Goal: Transaction & Acquisition: Book appointment/travel/reservation

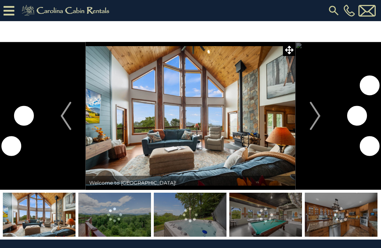
click at [313, 116] on img "Next" at bounding box center [315, 116] width 11 height 28
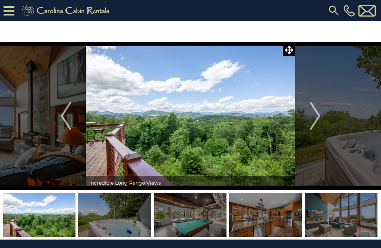
click at [317, 113] on img "Next" at bounding box center [315, 116] width 11 height 28
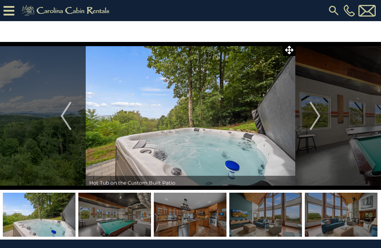
click at [316, 118] on img "Next" at bounding box center [315, 116] width 11 height 28
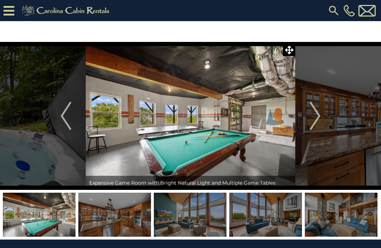
click at [312, 121] on img "Next" at bounding box center [315, 116] width 11 height 28
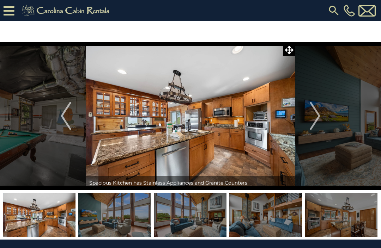
click at [314, 120] on img "Next" at bounding box center [315, 116] width 11 height 28
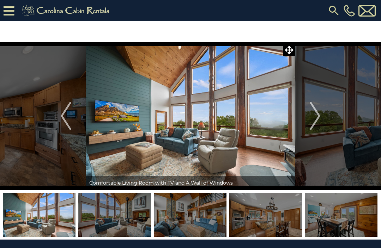
click at [315, 118] on img "Next" at bounding box center [315, 116] width 11 height 28
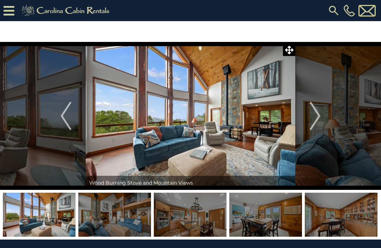
click at [311, 115] on img "Next" at bounding box center [315, 116] width 11 height 28
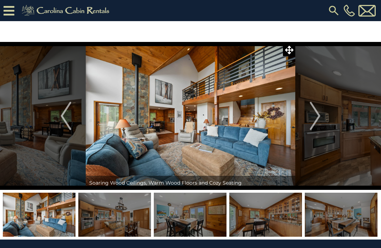
click at [313, 119] on img "Next" at bounding box center [315, 116] width 11 height 28
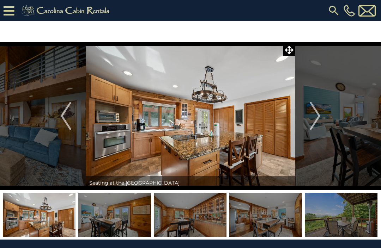
click at [311, 120] on img "Next" at bounding box center [315, 116] width 11 height 28
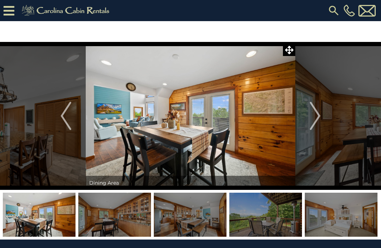
click at [312, 121] on img "Next" at bounding box center [315, 116] width 11 height 28
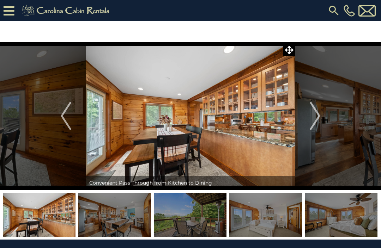
click at [312, 122] on img "Next" at bounding box center [315, 116] width 11 height 28
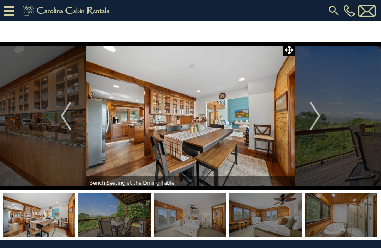
click at [311, 121] on img "Next" at bounding box center [315, 116] width 11 height 28
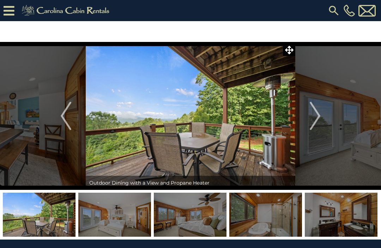
click at [63, 120] on img "Previous" at bounding box center [66, 116] width 11 height 28
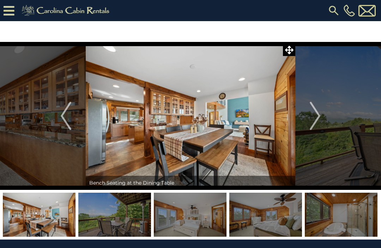
click at [314, 118] on img "Next" at bounding box center [315, 116] width 11 height 28
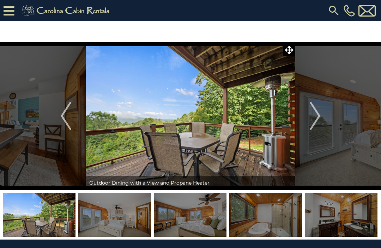
click at [312, 116] on img "Next" at bounding box center [315, 116] width 11 height 28
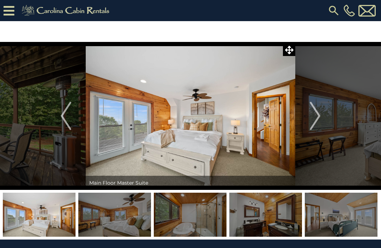
click at [310, 121] on img "Next" at bounding box center [315, 116] width 11 height 28
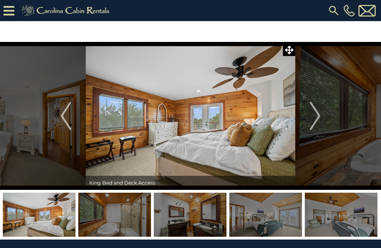
click at [312, 120] on img "Next" at bounding box center [315, 116] width 11 height 28
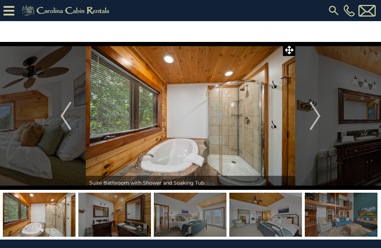
click at [308, 116] on button "Next" at bounding box center [315, 116] width 40 height 148
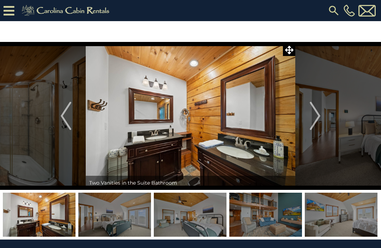
click at [312, 116] on img "Next" at bounding box center [315, 116] width 11 height 28
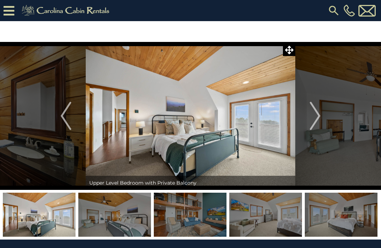
click at [317, 119] on img "Next" at bounding box center [315, 116] width 11 height 28
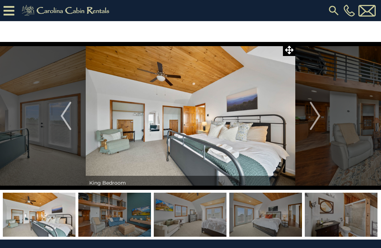
click at [66, 115] on img "Previous" at bounding box center [66, 116] width 11 height 28
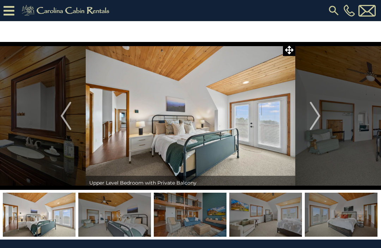
click at [315, 121] on img "Next" at bounding box center [315, 116] width 11 height 28
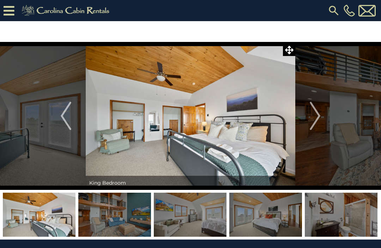
click at [312, 117] on img "Next" at bounding box center [315, 116] width 11 height 28
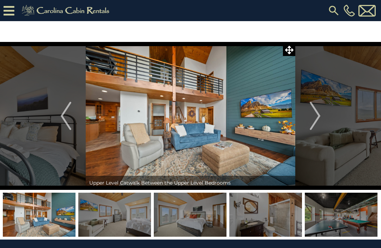
click at [314, 120] on img "Next" at bounding box center [315, 116] width 11 height 28
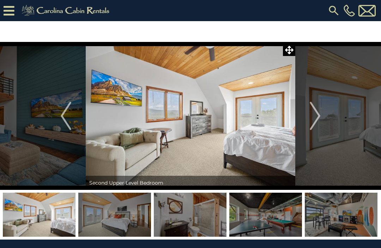
click at [316, 118] on img "Next" at bounding box center [315, 116] width 11 height 28
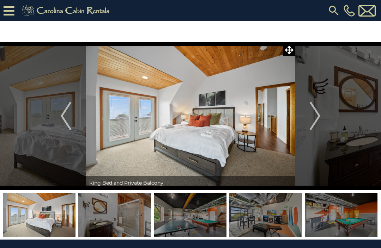
click at [318, 118] on img "Next" at bounding box center [315, 116] width 11 height 28
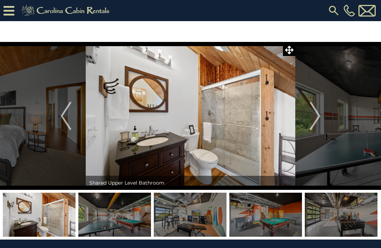
click at [312, 118] on img "Next" at bounding box center [315, 116] width 11 height 28
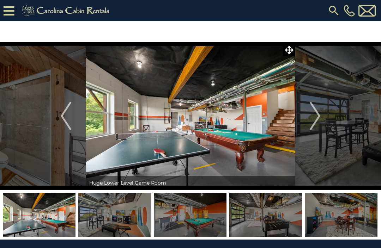
click at [311, 121] on img "Next" at bounding box center [315, 116] width 11 height 28
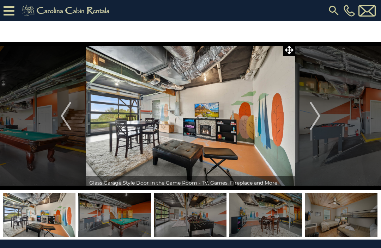
click at [311, 121] on img "Next" at bounding box center [315, 116] width 11 height 28
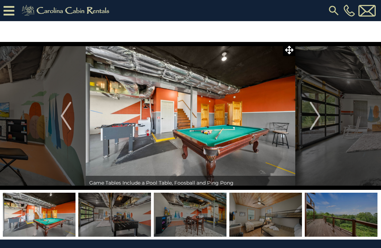
click at [311, 114] on img "Next" at bounding box center [315, 116] width 11 height 28
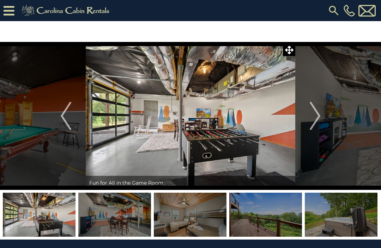
click at [312, 118] on img "Next" at bounding box center [315, 116] width 11 height 28
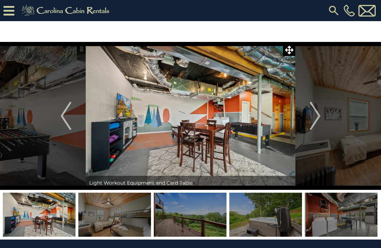
click at [310, 120] on img "Next" at bounding box center [315, 116] width 11 height 28
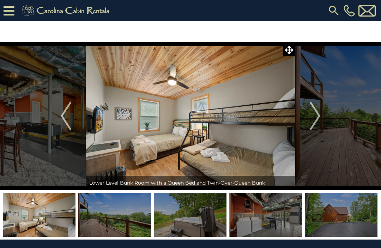
click at [310, 120] on img "Next" at bounding box center [315, 116] width 11 height 28
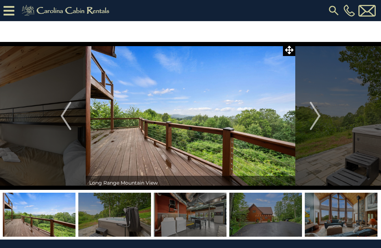
click at [309, 117] on button "Next" at bounding box center [315, 116] width 40 height 148
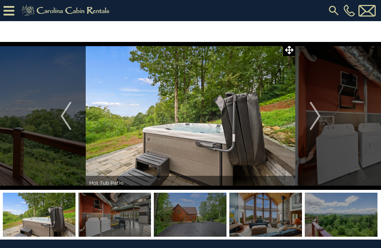
click at [308, 119] on button "Next" at bounding box center [315, 116] width 40 height 148
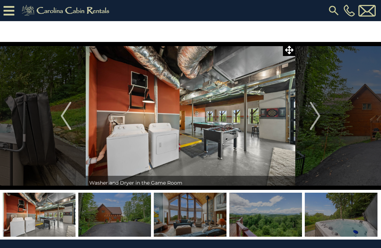
click at [306, 116] on button "Next" at bounding box center [315, 116] width 40 height 148
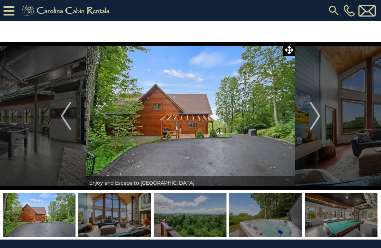
click at [307, 119] on button "Next" at bounding box center [315, 116] width 40 height 148
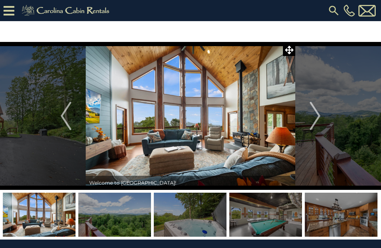
click at [308, 121] on button "Next" at bounding box center [315, 116] width 40 height 148
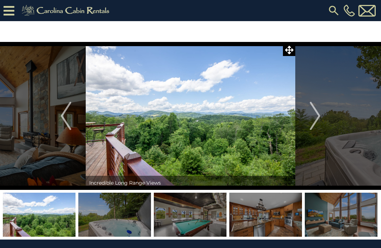
click at [314, 117] on img "Next" at bounding box center [315, 116] width 11 height 28
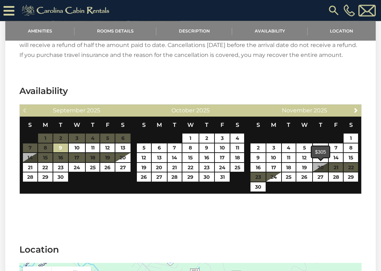
scroll to position [1007, 0]
click at [319, 162] on link "13" at bounding box center [320, 157] width 15 height 9
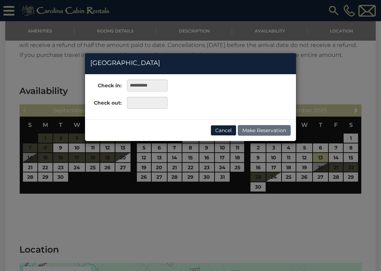
click at [254, 174] on div "**********" at bounding box center [190, 135] width 381 height 271
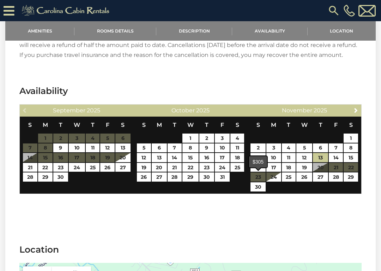
click at [258, 172] on link "16" at bounding box center [258, 167] width 15 height 9
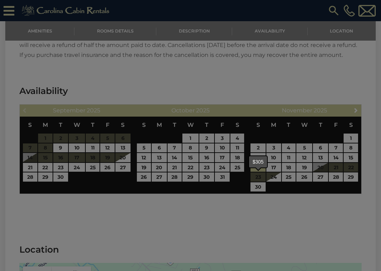
type input "**********"
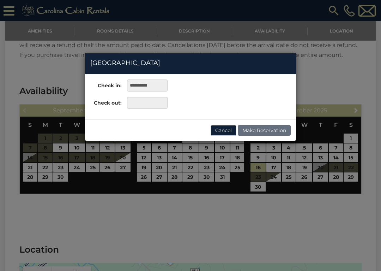
click at [319, 167] on div "**********" at bounding box center [190, 135] width 381 height 271
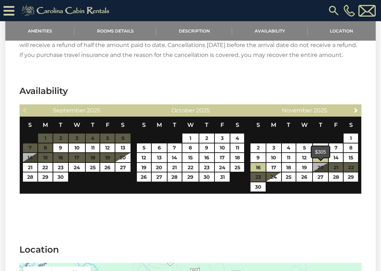
click at [322, 162] on link "13" at bounding box center [320, 157] width 15 height 9
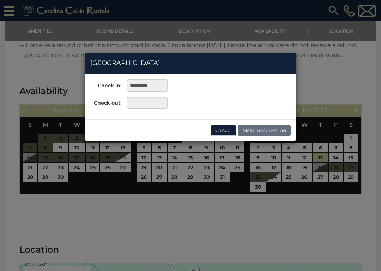
click at [257, 177] on div "**********" at bounding box center [190, 135] width 381 height 271
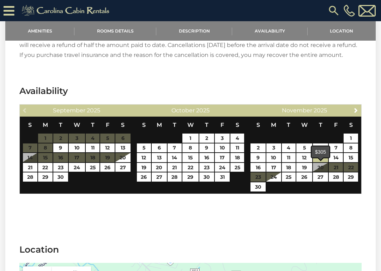
click at [320, 162] on link "13" at bounding box center [320, 157] width 15 height 9
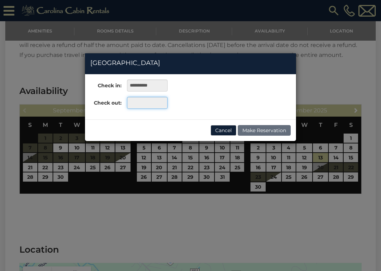
click at [152, 104] on input "text" at bounding box center [147, 103] width 41 height 12
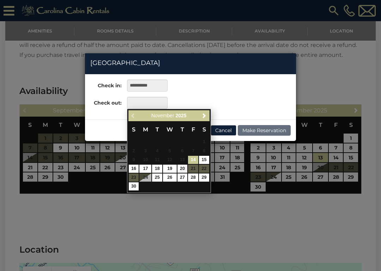
click at [133, 169] on link "16" at bounding box center [134, 168] width 10 height 8
type input "**********"
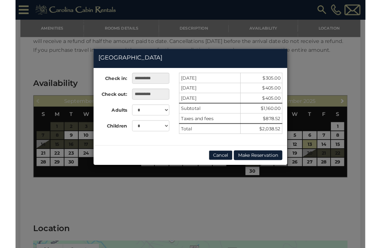
scroll to position [1005, 0]
